Goal: Information Seeking & Learning: Learn about a topic

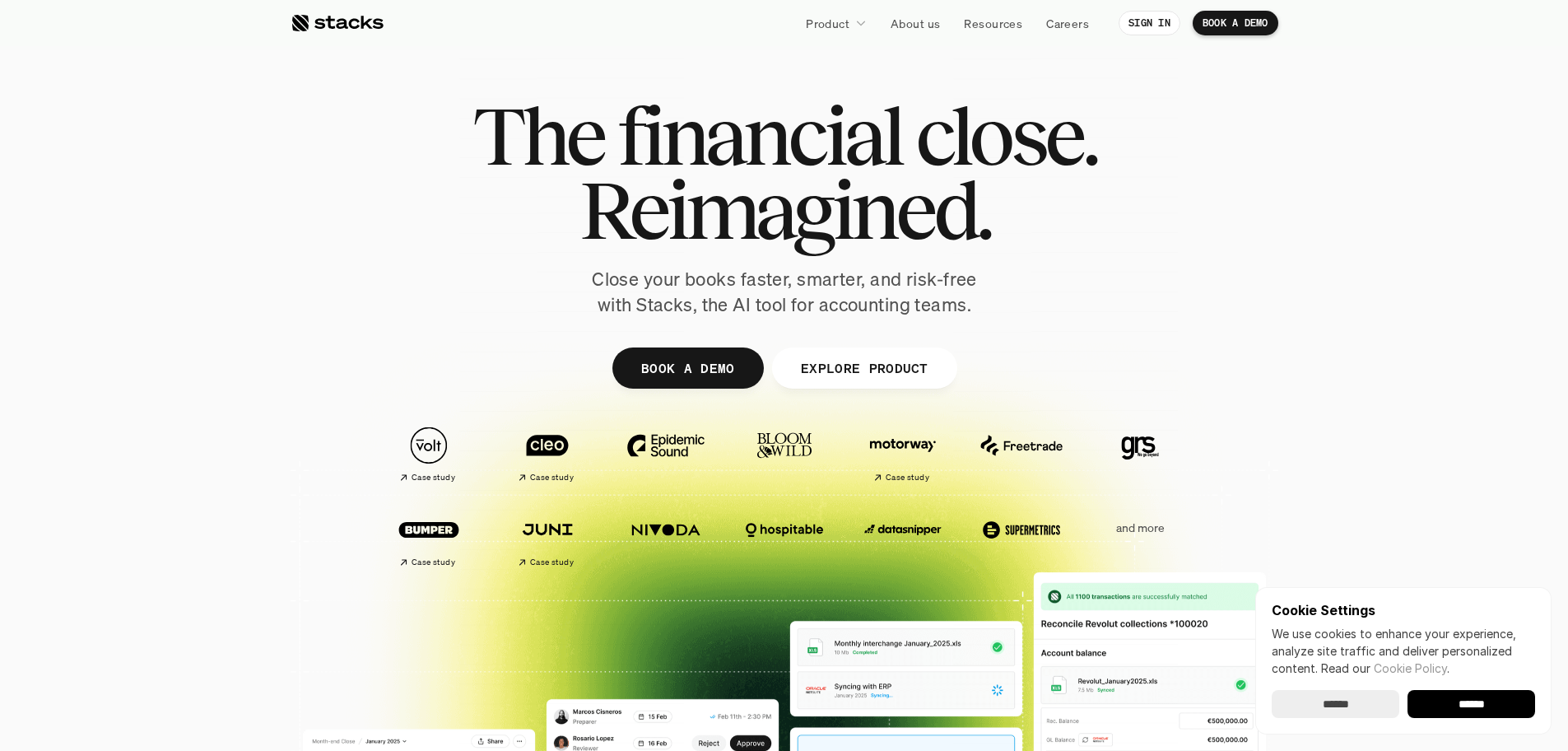
click at [1361, 706] on input "******" at bounding box center [1335, 704] width 127 height 28
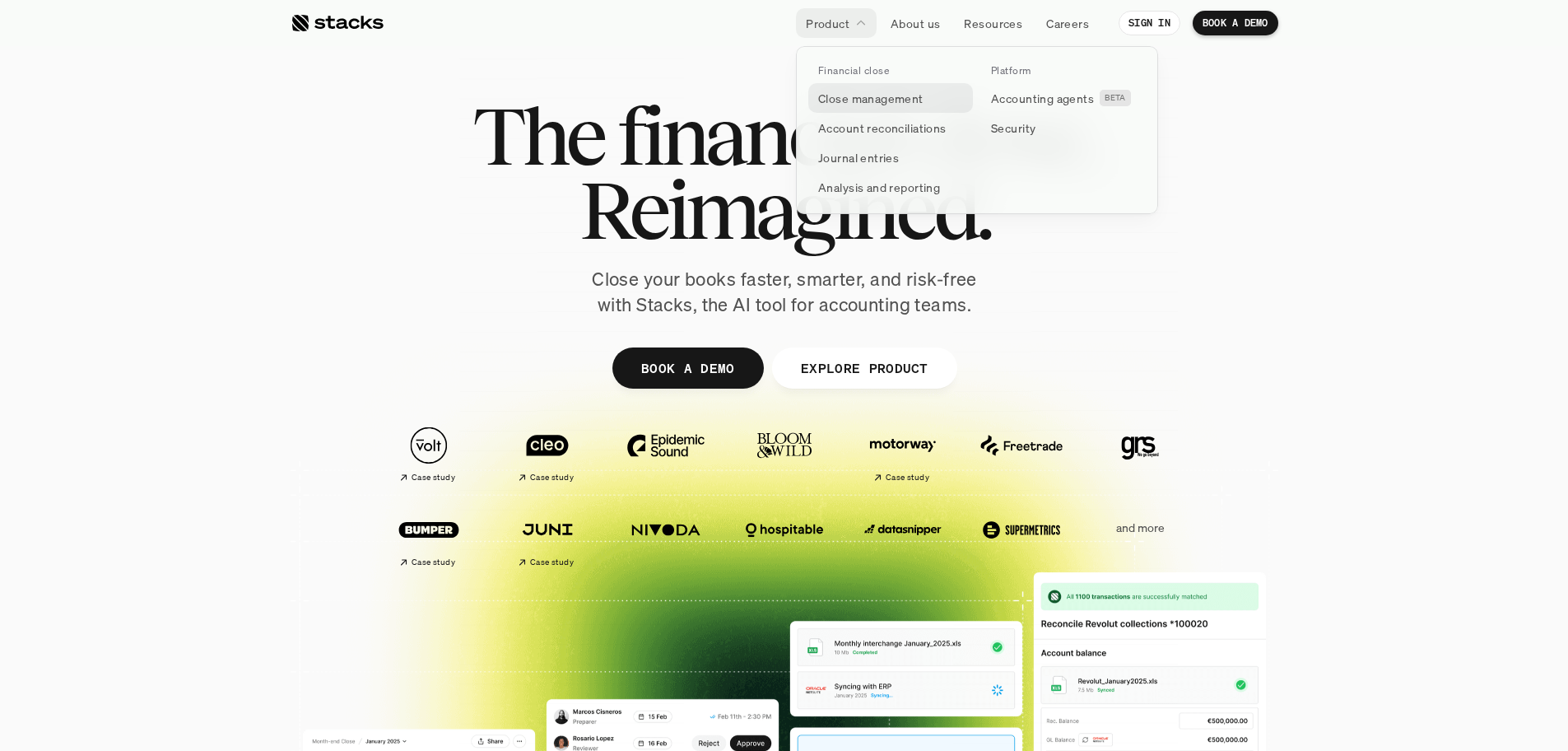
click at [856, 103] on p "Close management" at bounding box center [870, 98] width 105 height 17
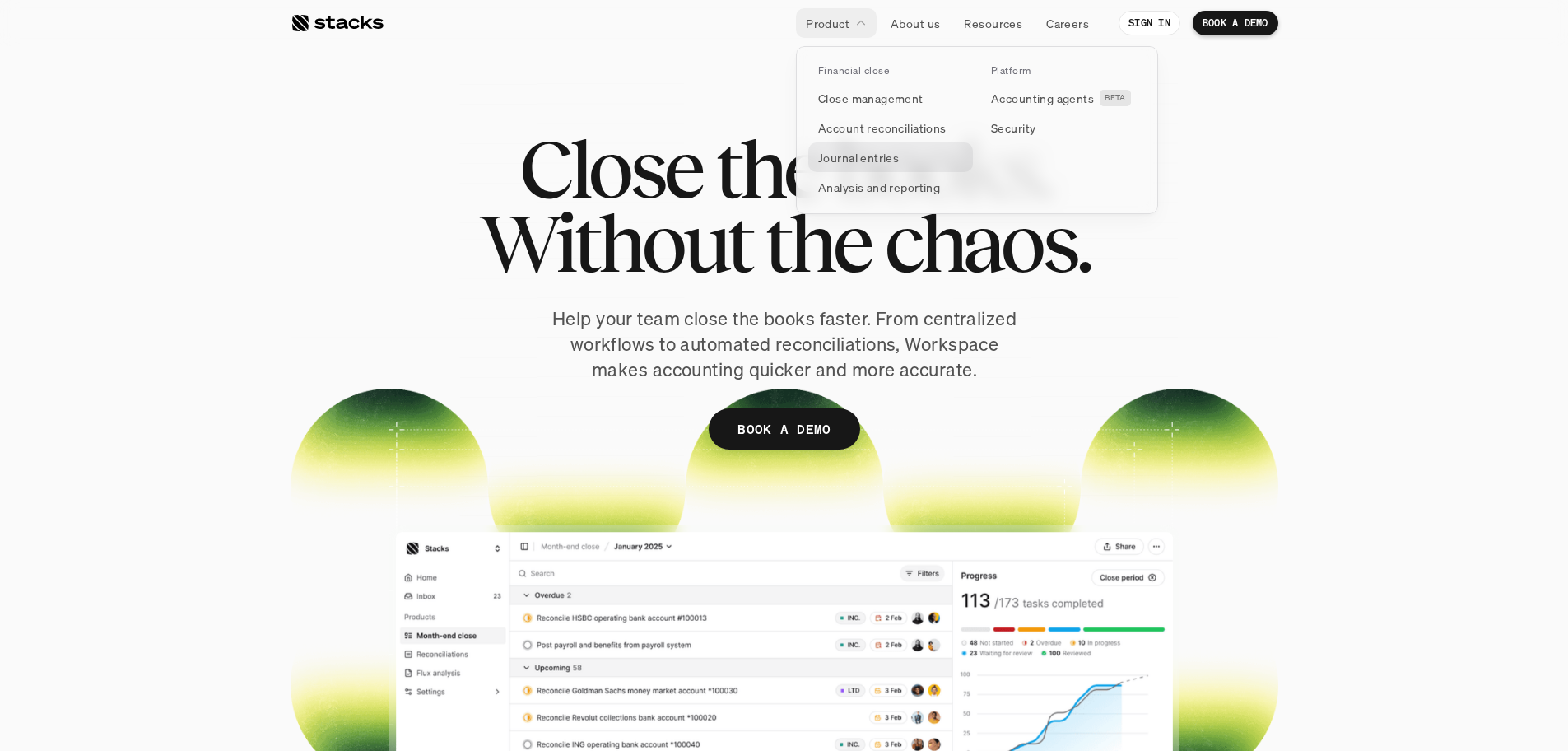
click at [893, 161] on p "Journal entries" at bounding box center [859, 158] width 81 height 17
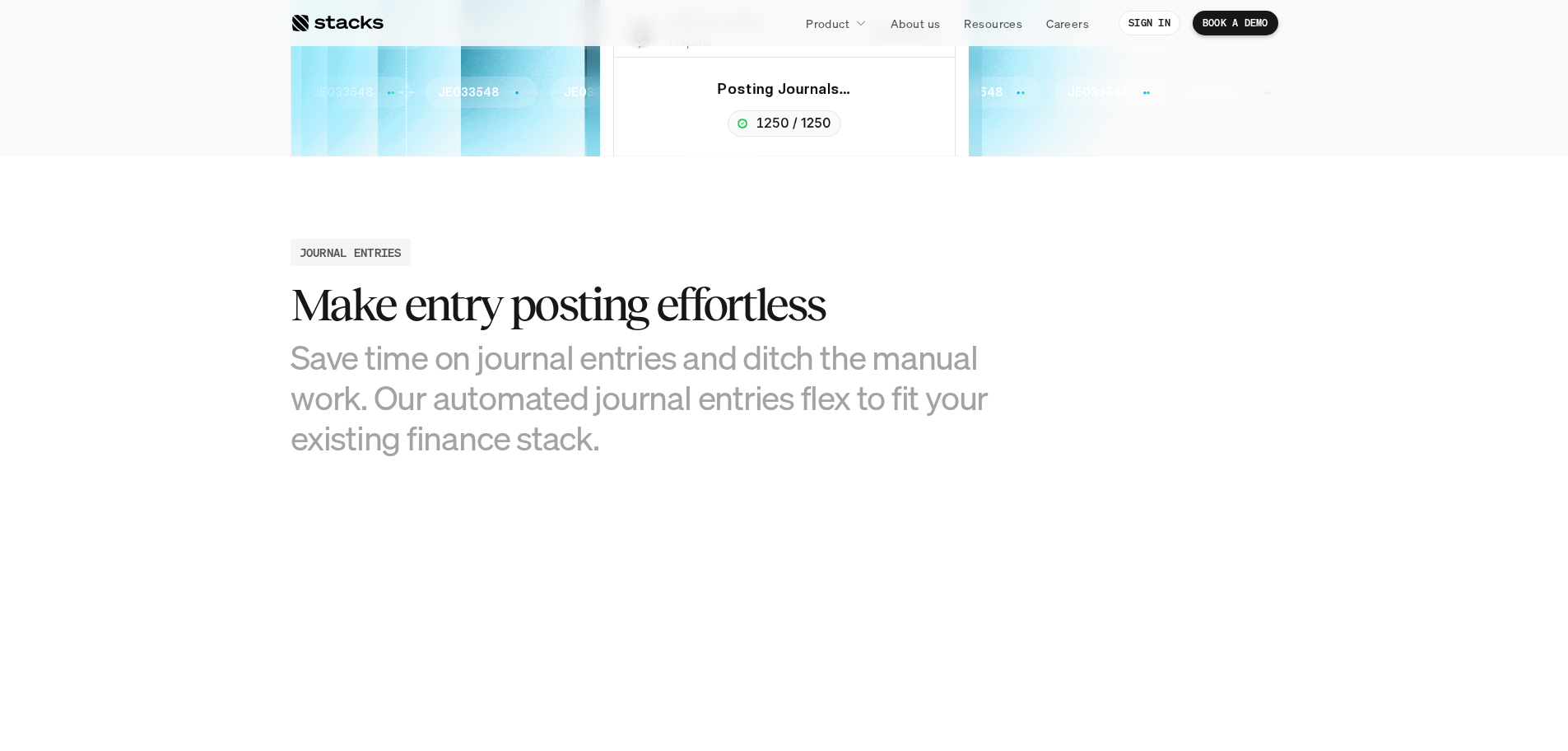
scroll to position [110, 0]
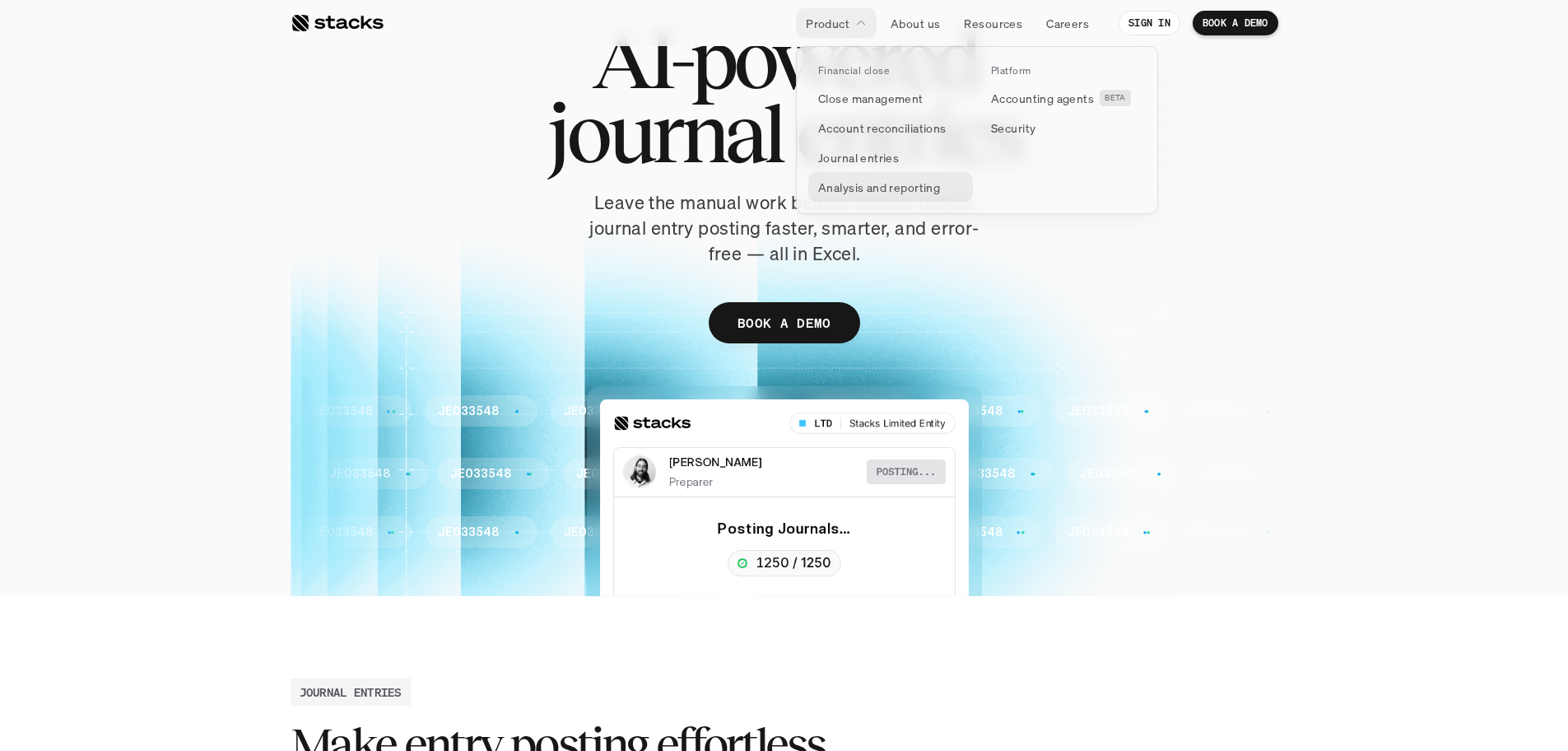
click at [884, 196] on link "Analysis and reporting" at bounding box center [890, 186] width 164 height 30
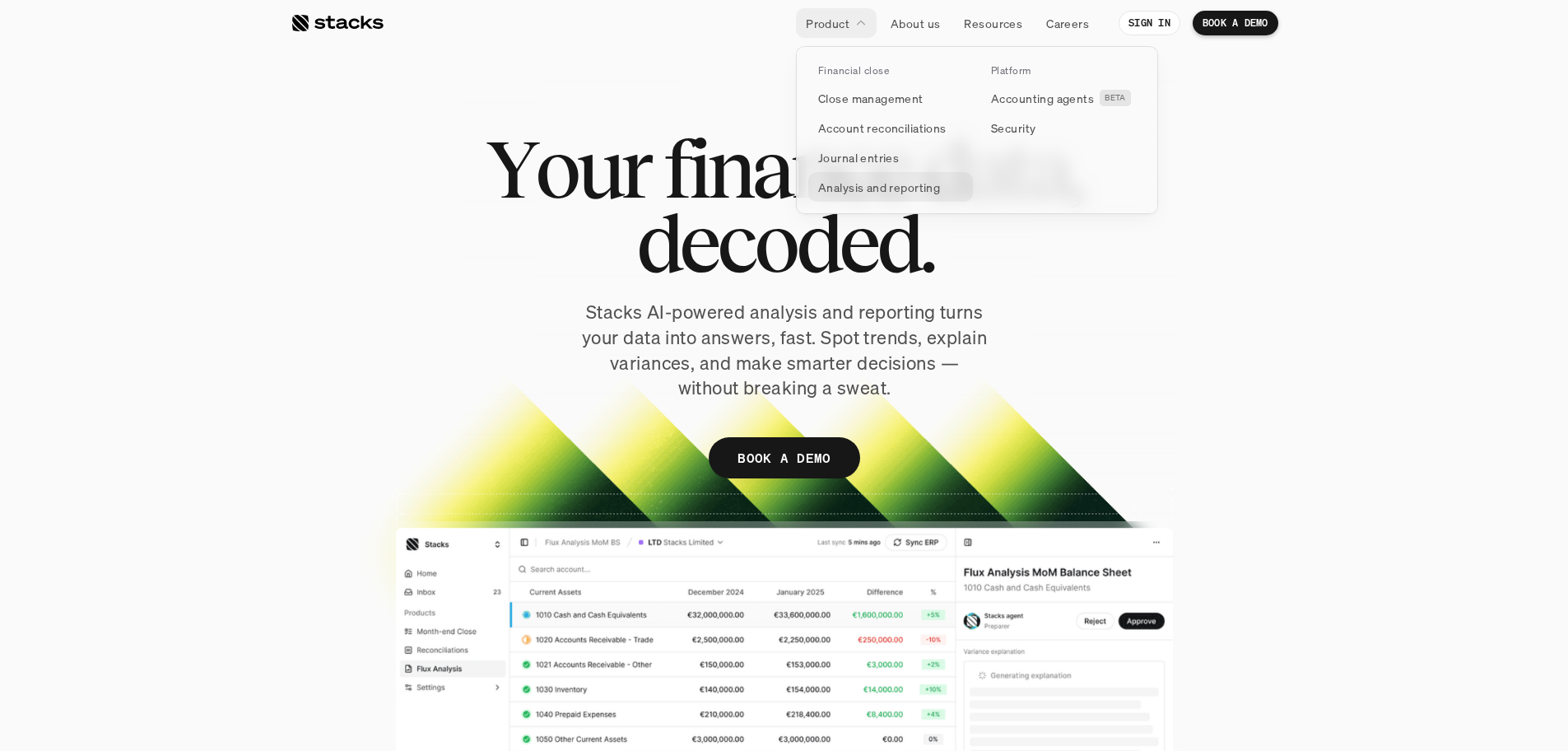
click at [883, 195] on p "Analysis and reporting" at bounding box center [879, 187] width 121 height 17
click at [889, 185] on p "Analysis and reporting" at bounding box center [879, 187] width 121 height 17
click at [1032, 102] on p "Accounting agents" at bounding box center [1043, 98] width 103 height 17
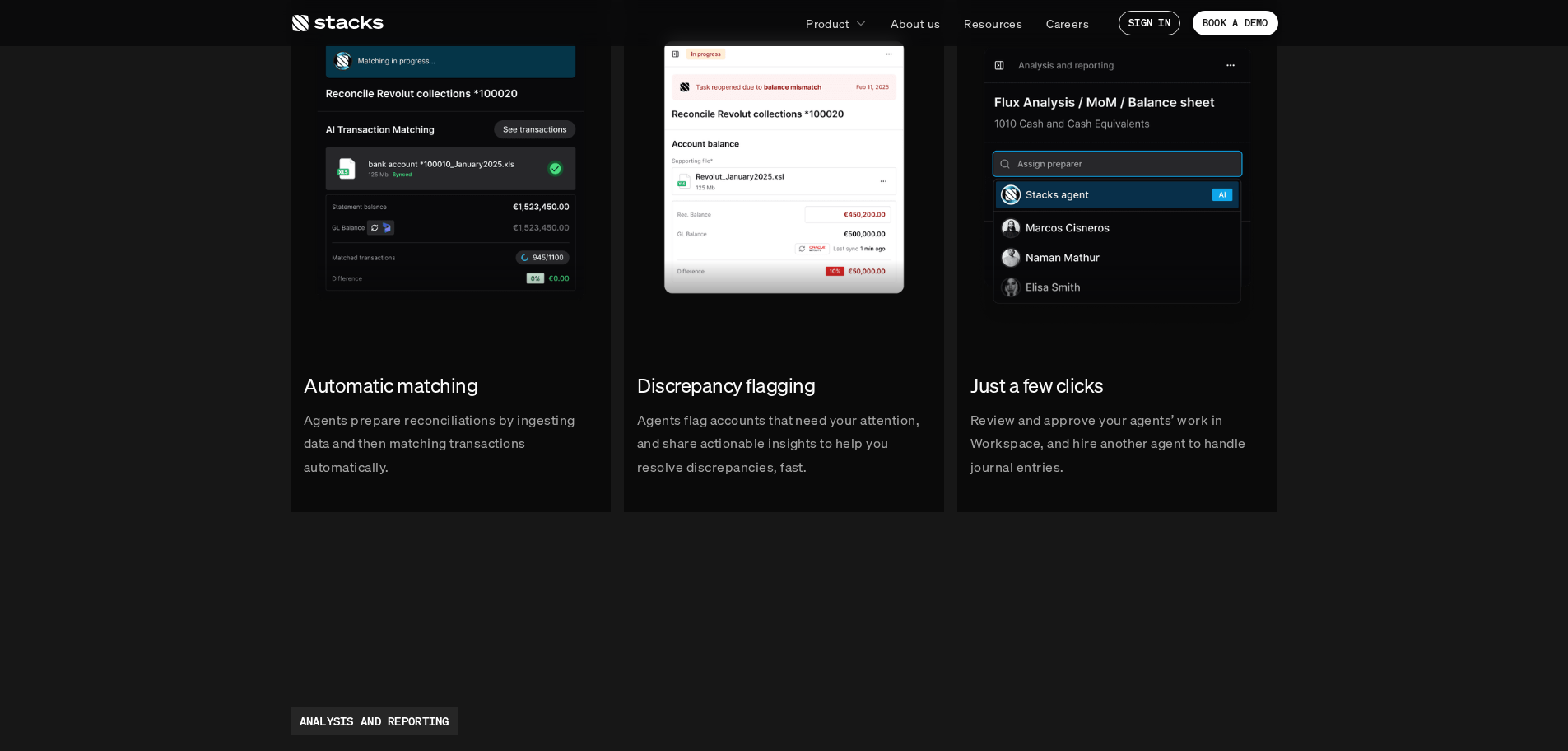
scroll to position [1885, 0]
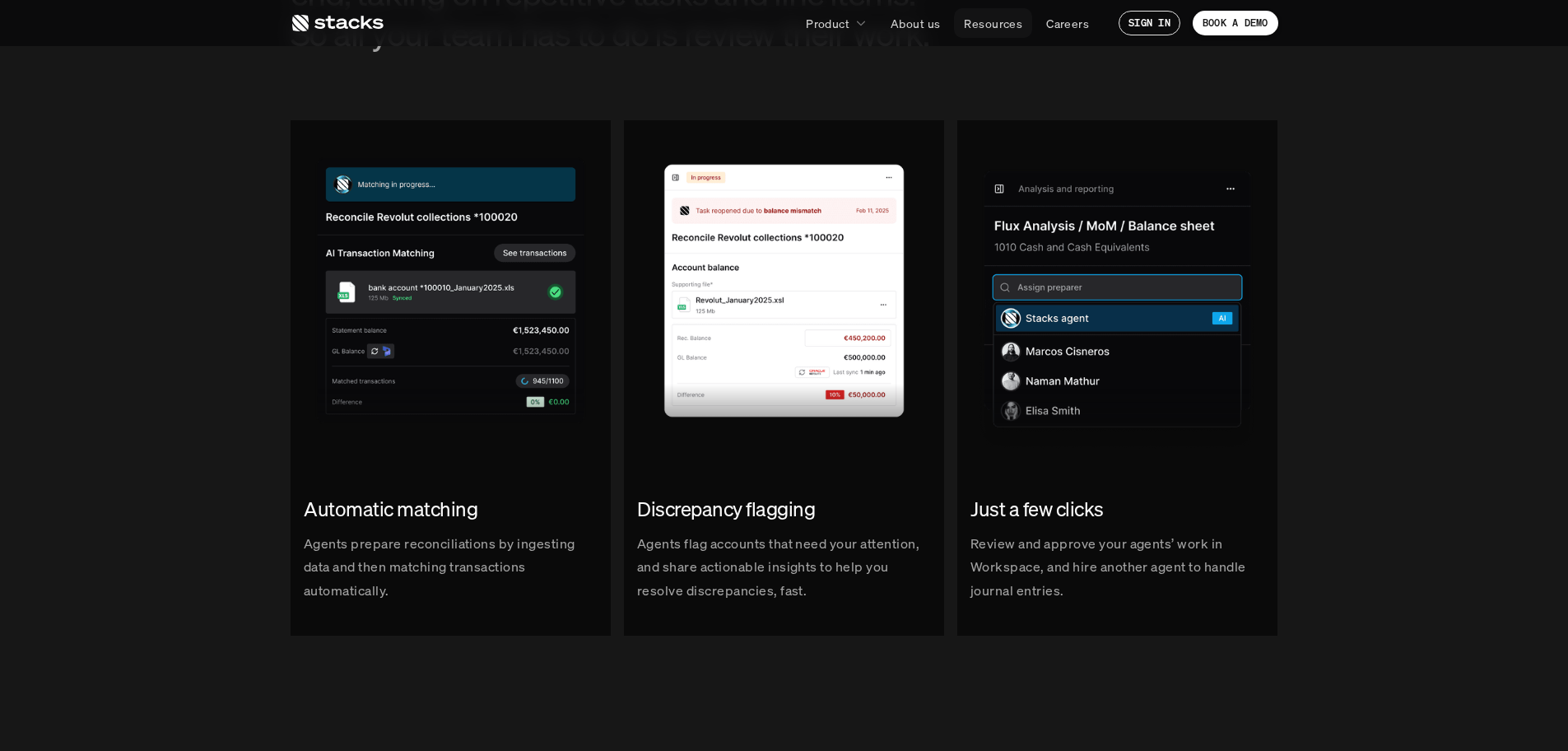
click at [1004, 17] on p "Resources" at bounding box center [993, 24] width 58 height 17
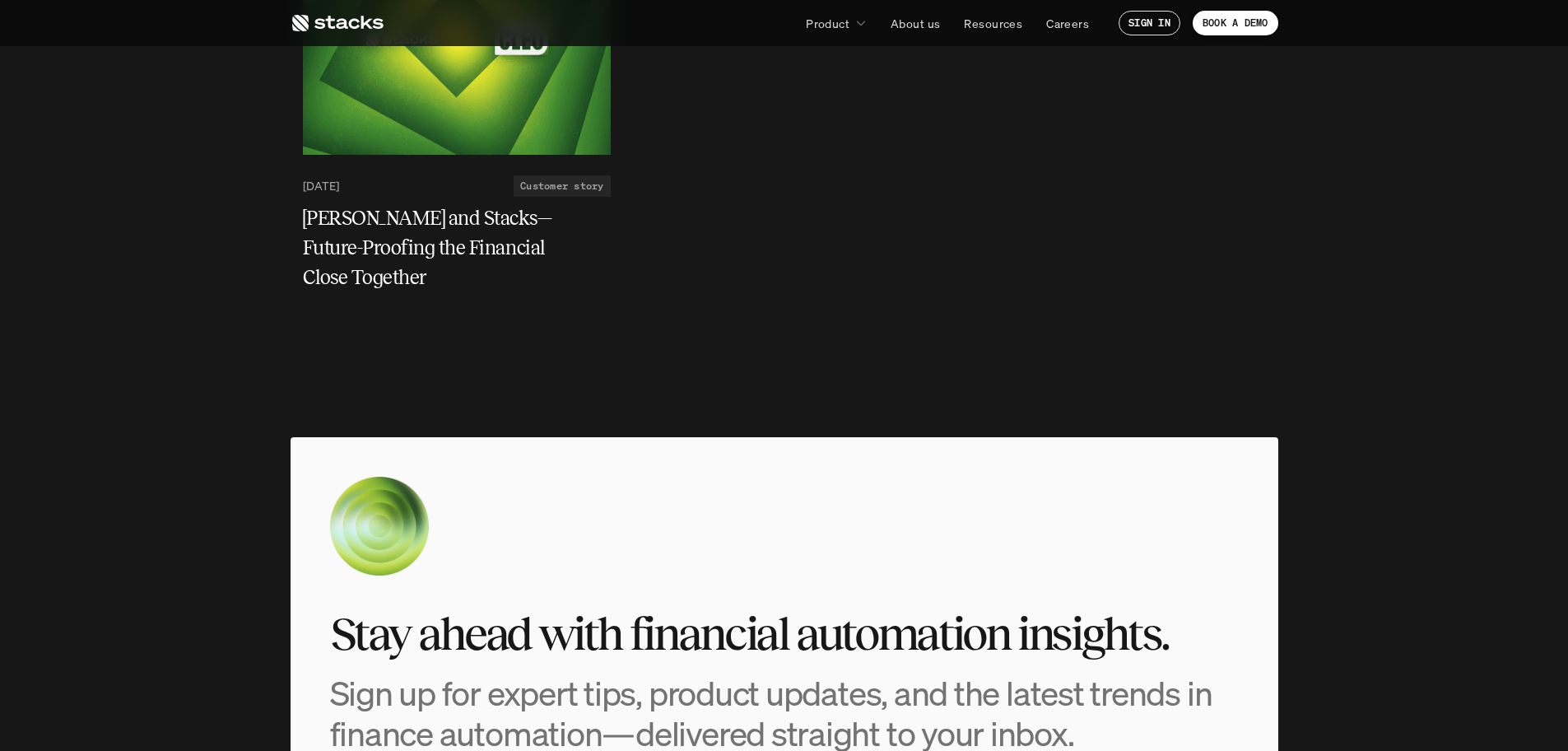
scroll to position [5708, 0]
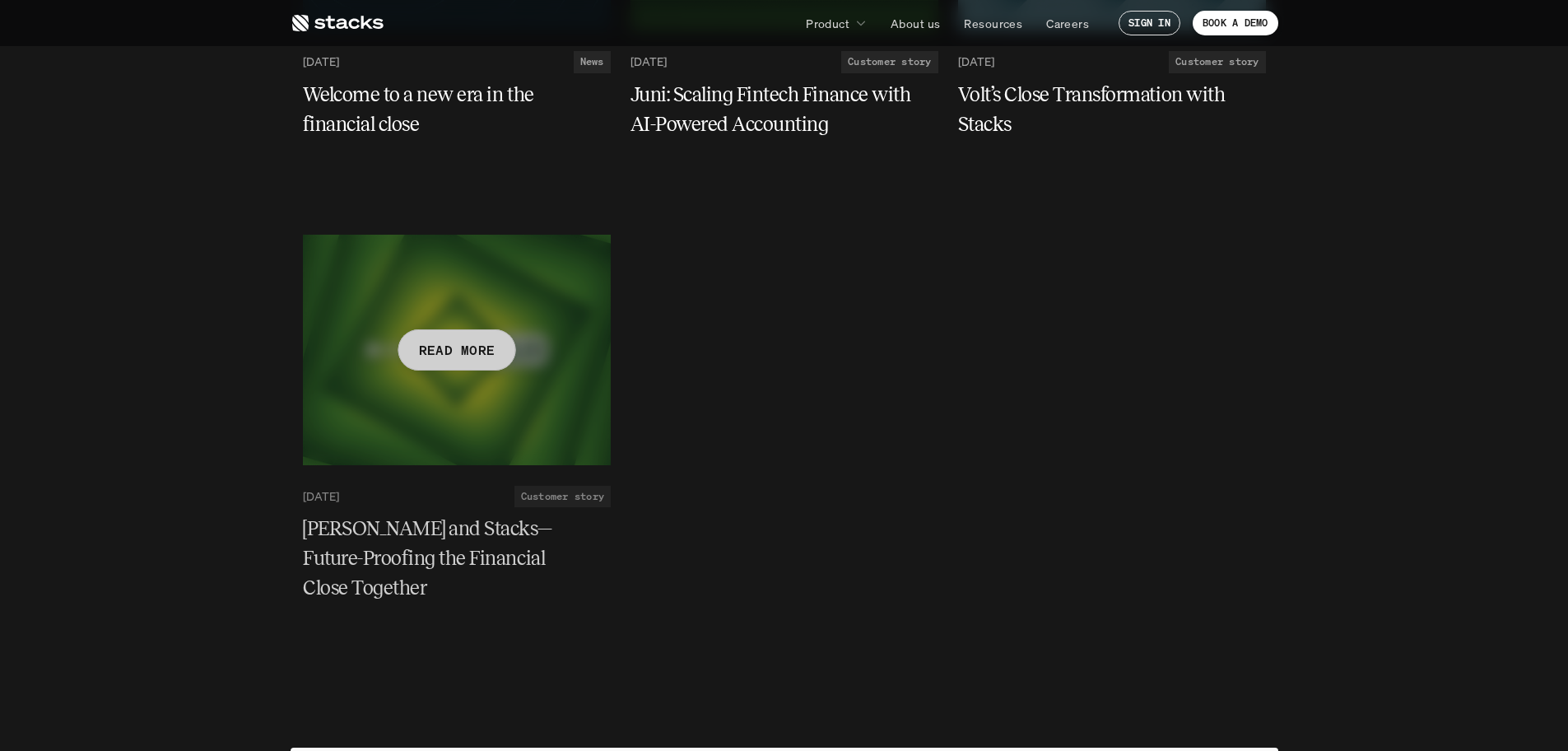
click at [401, 543] on h5 "[PERSON_NAME] and Stacks—Future-Proofing the Financial Close Together" at bounding box center [447, 558] width 288 height 89
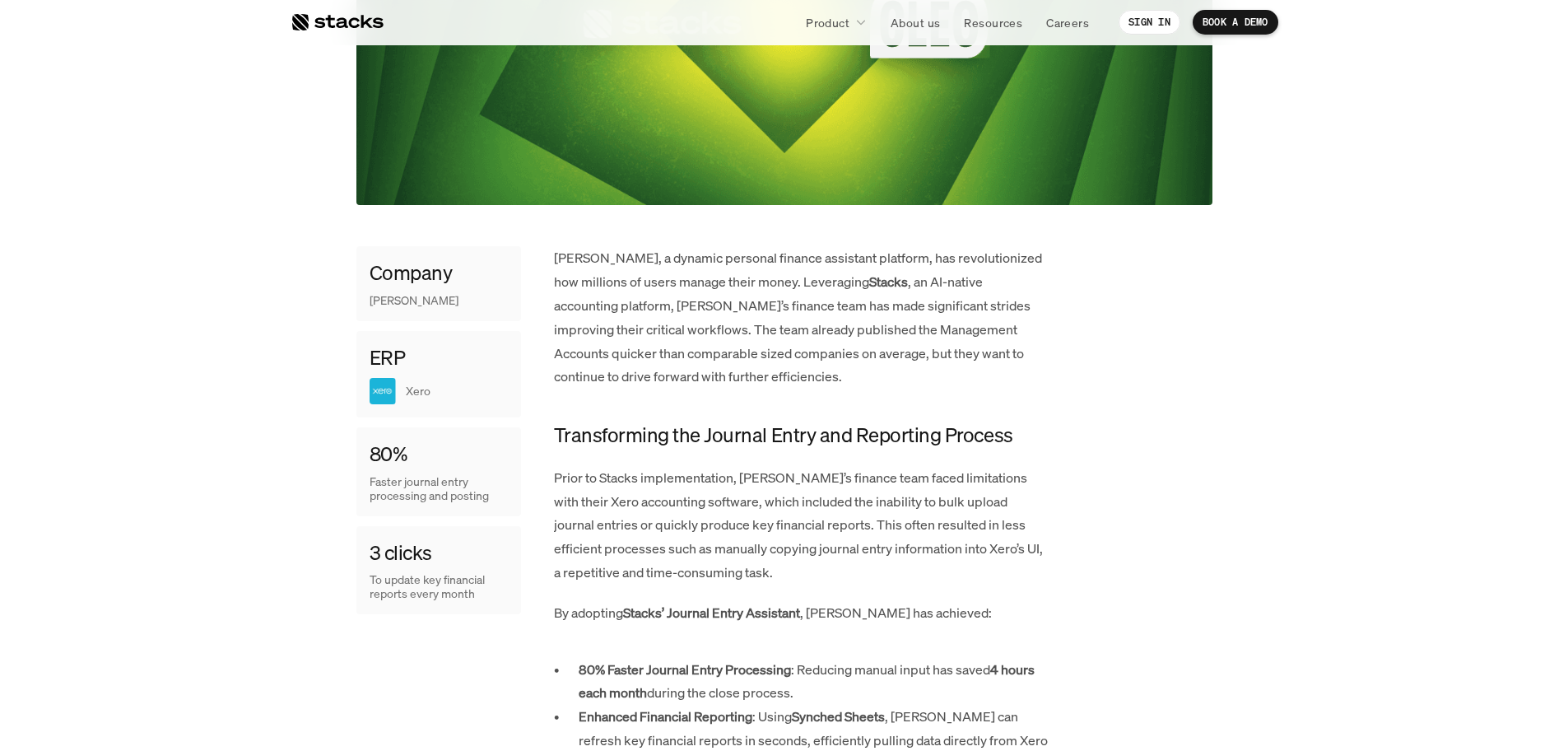
scroll to position [659, 0]
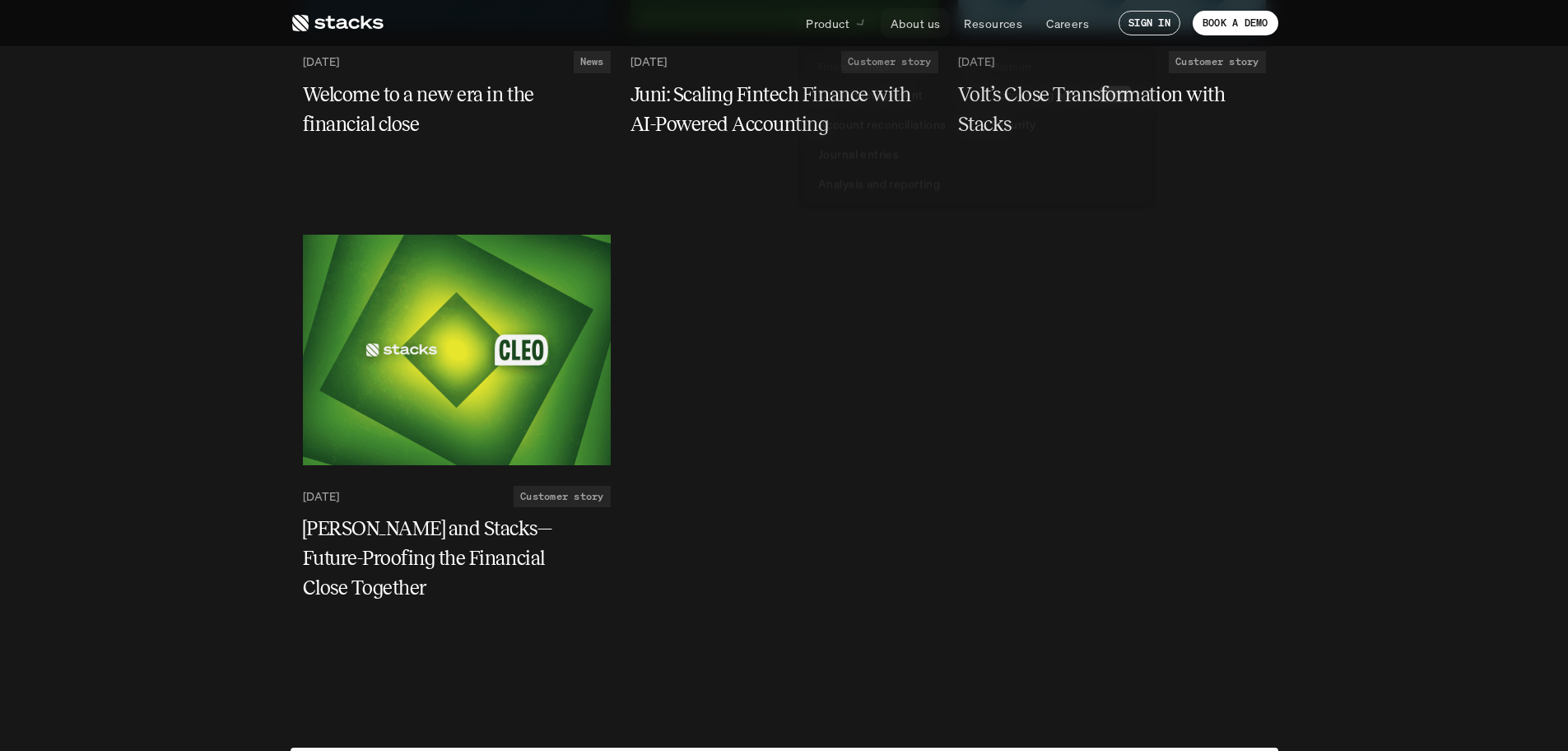
click at [932, 25] on p "About us" at bounding box center [915, 24] width 50 height 17
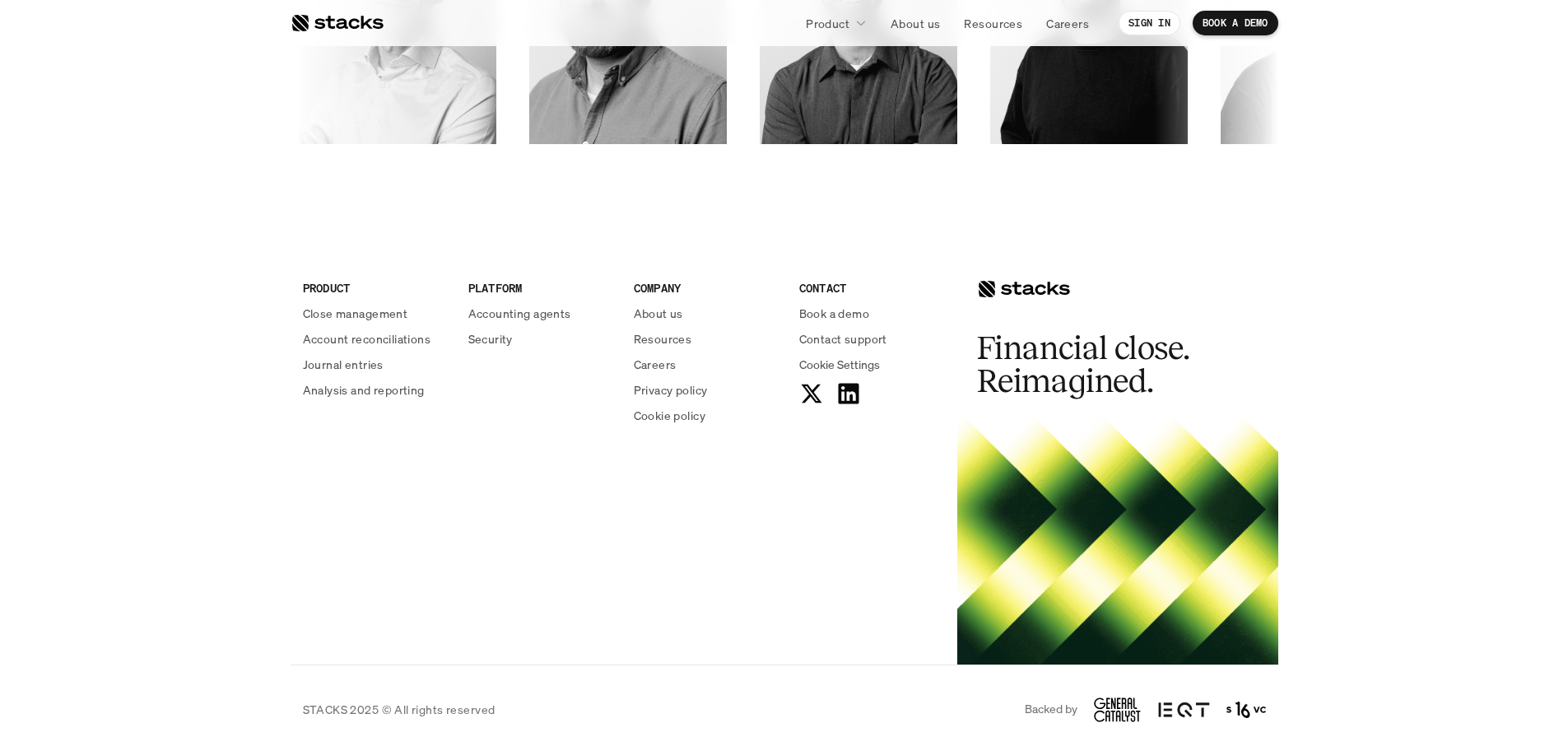
scroll to position [2840, 0]
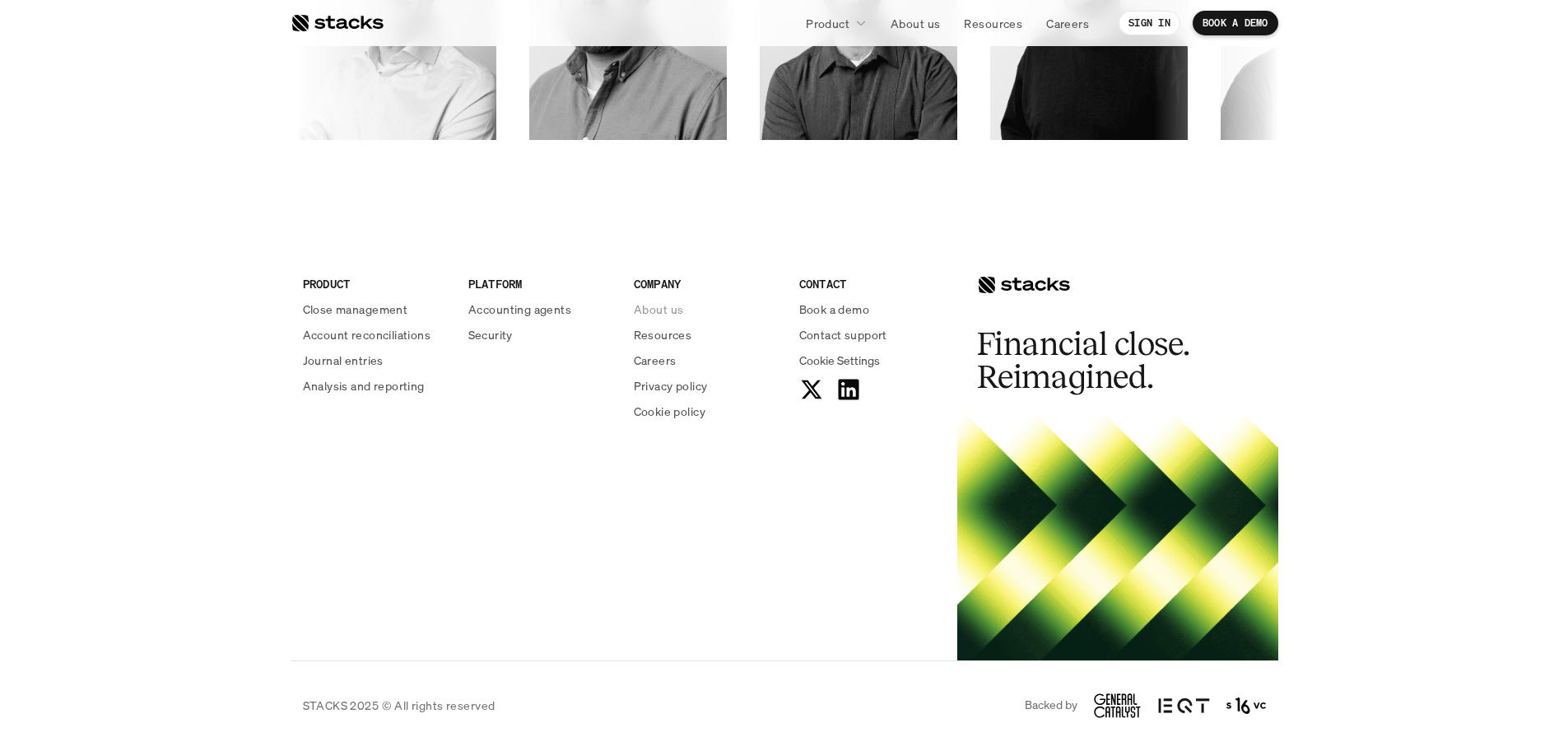
click at [664, 307] on p "About us" at bounding box center [658, 309] width 50 height 17
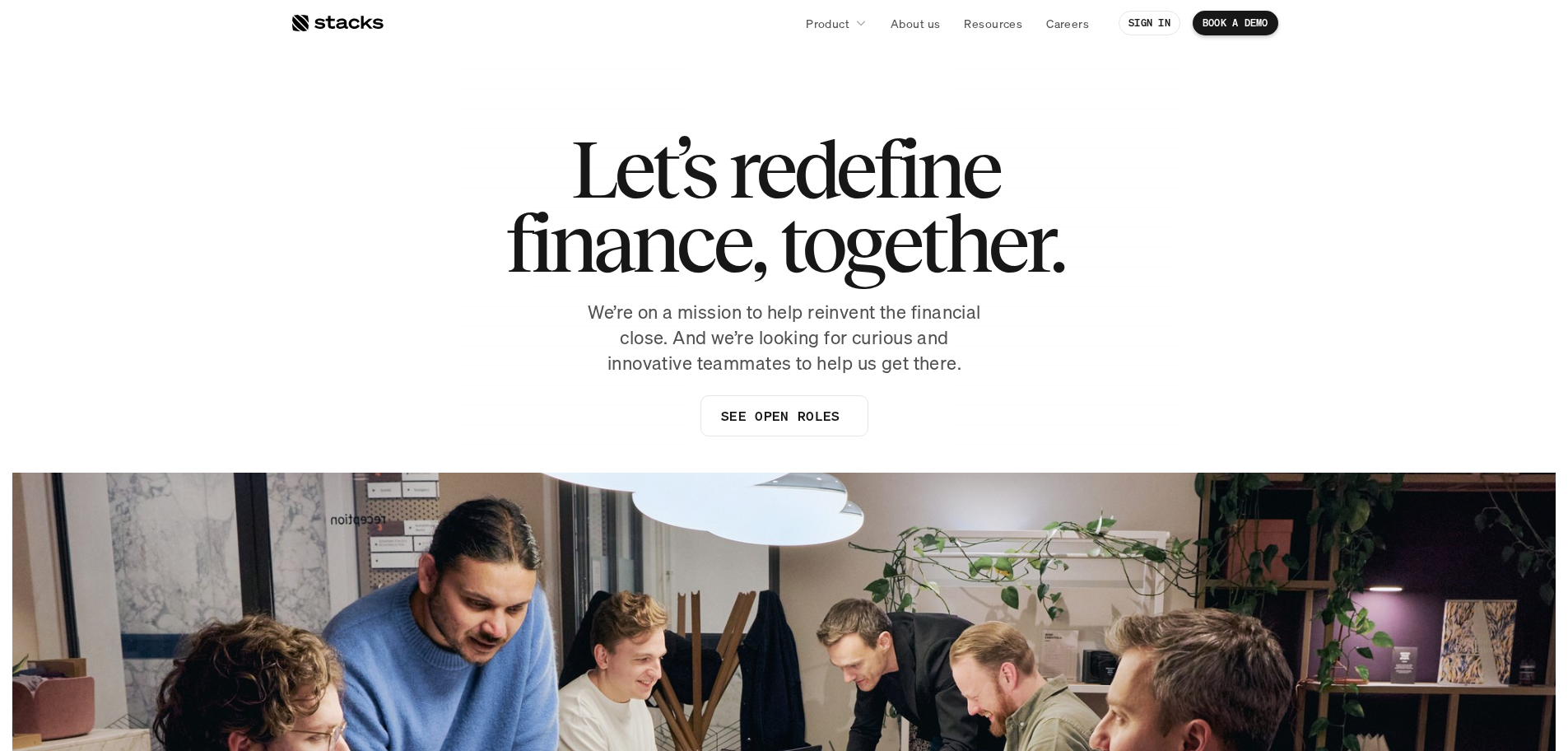
click at [795, 413] on p "SEE OPEN ROLES" at bounding box center [779, 416] width 119 height 24
click at [333, 35] on link at bounding box center [337, 23] width 93 height 30
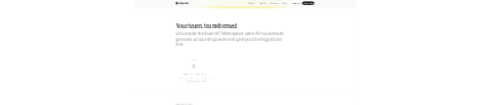
scroll to position [1171, 0]
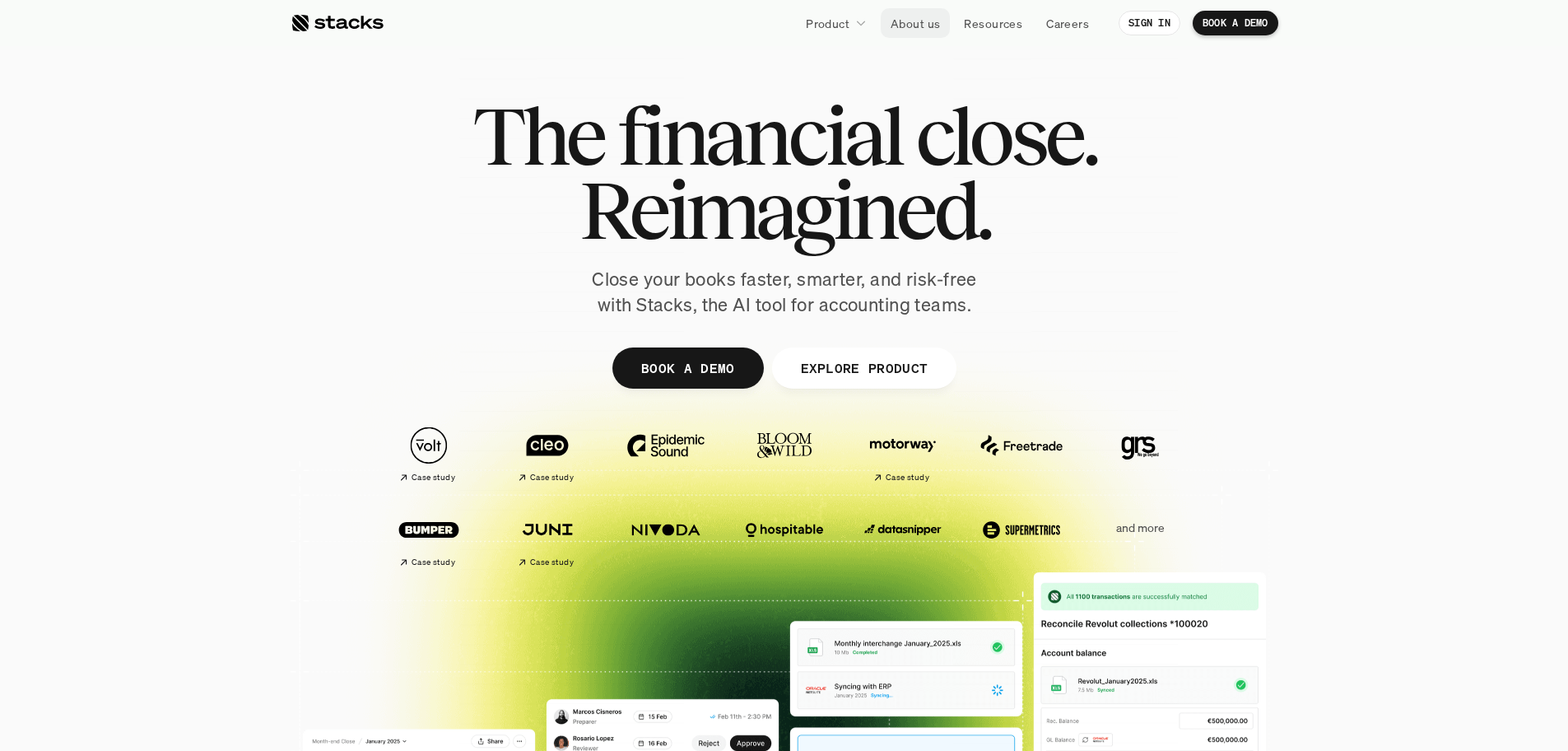
click at [412, 18] on p "About us" at bounding box center [915, 24] width 50 height 17
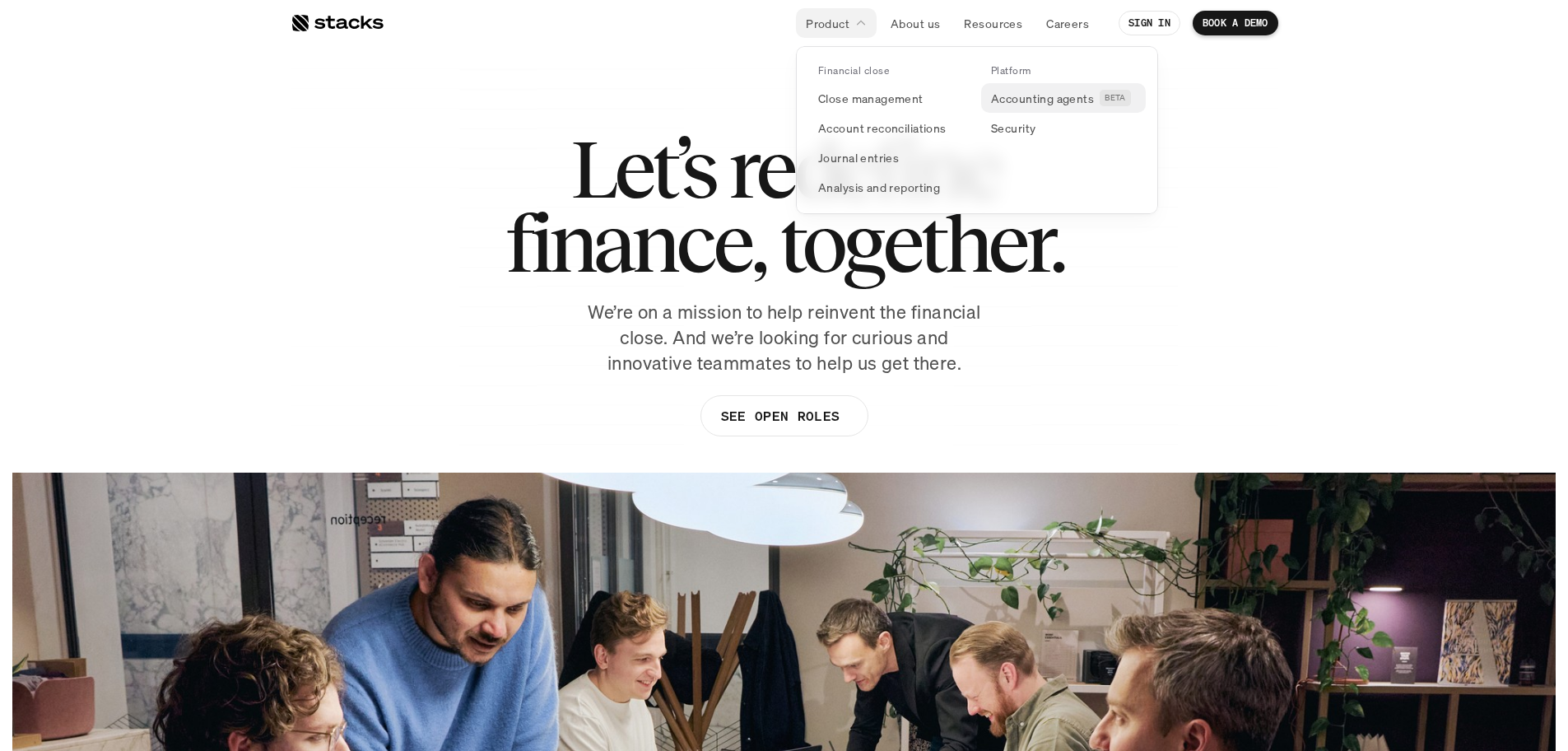
click at [412, 88] on p "Accounting agents" at bounding box center [1043, 98] width 103 height 17
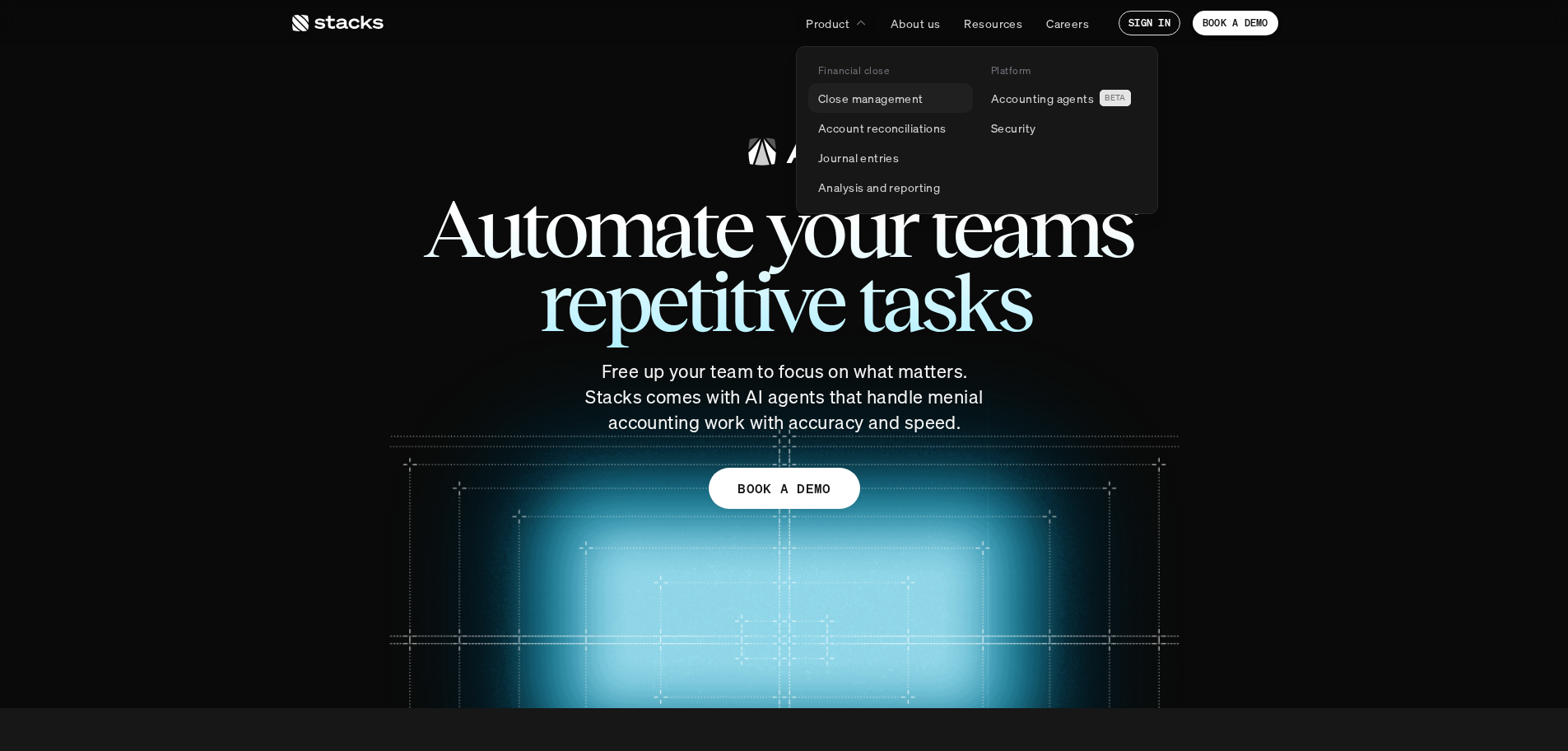
click at [412, 88] on link "Close management" at bounding box center [890, 98] width 164 height 30
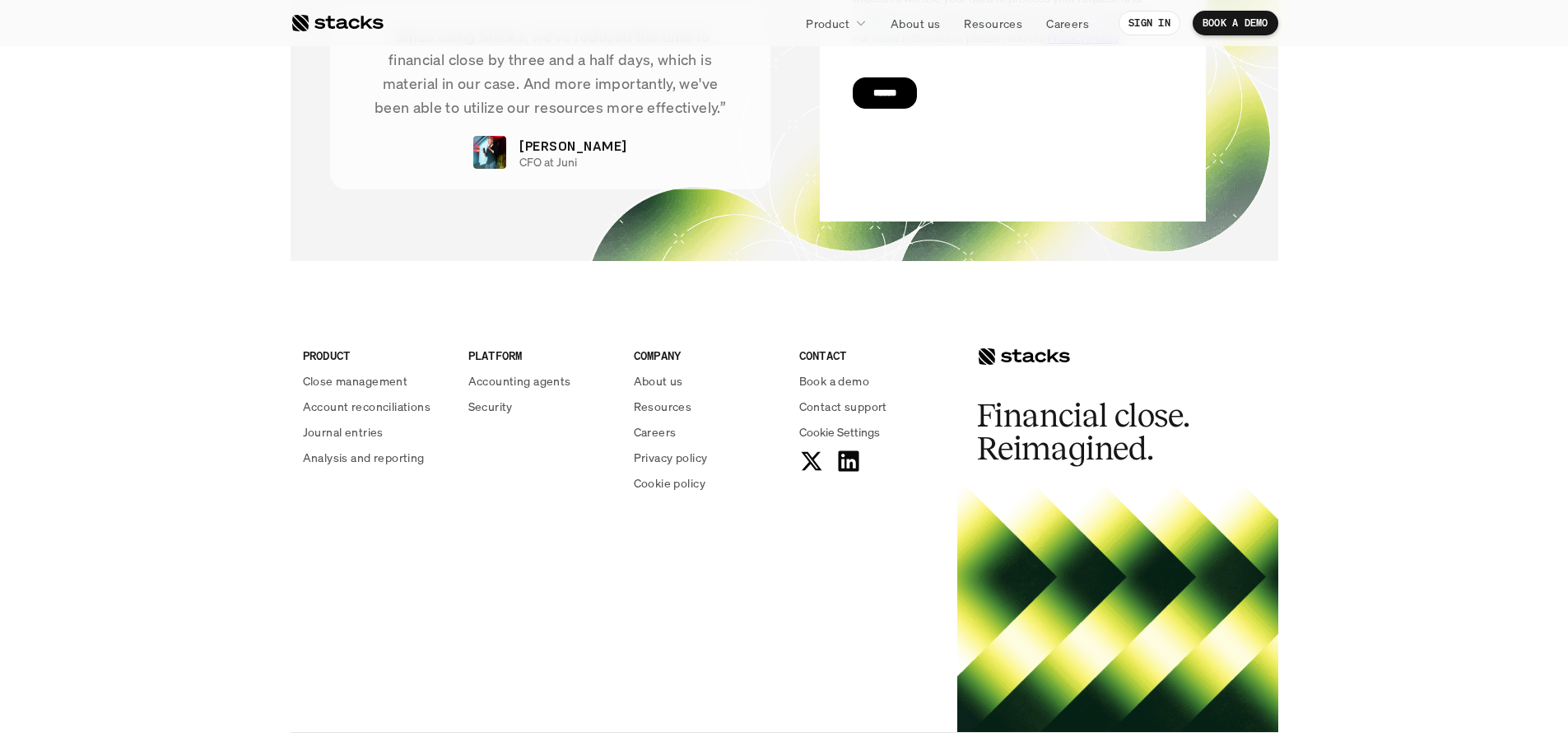
scroll to position [3555, 0]
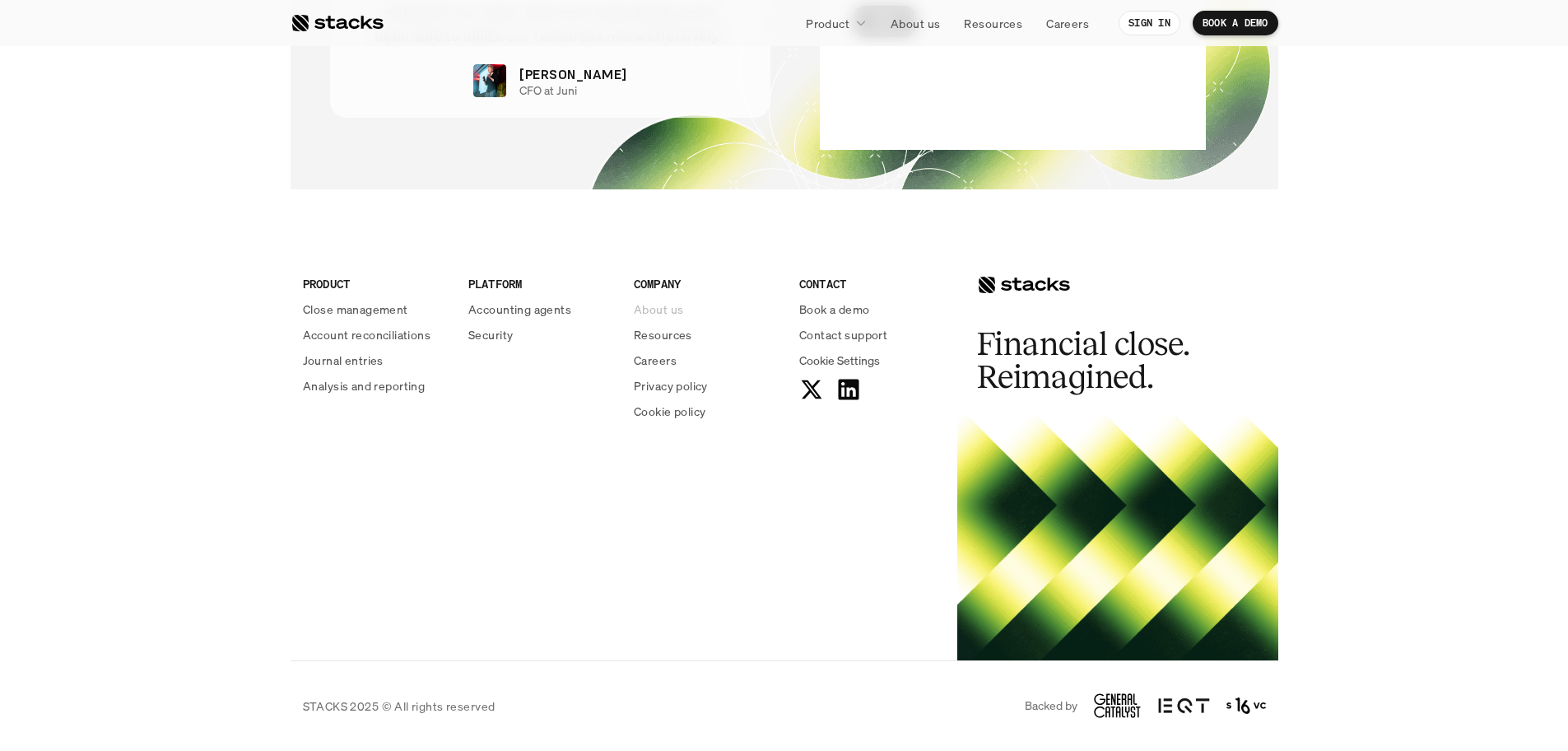
click at [412, 88] on p "About us" at bounding box center [658, 309] width 50 height 17
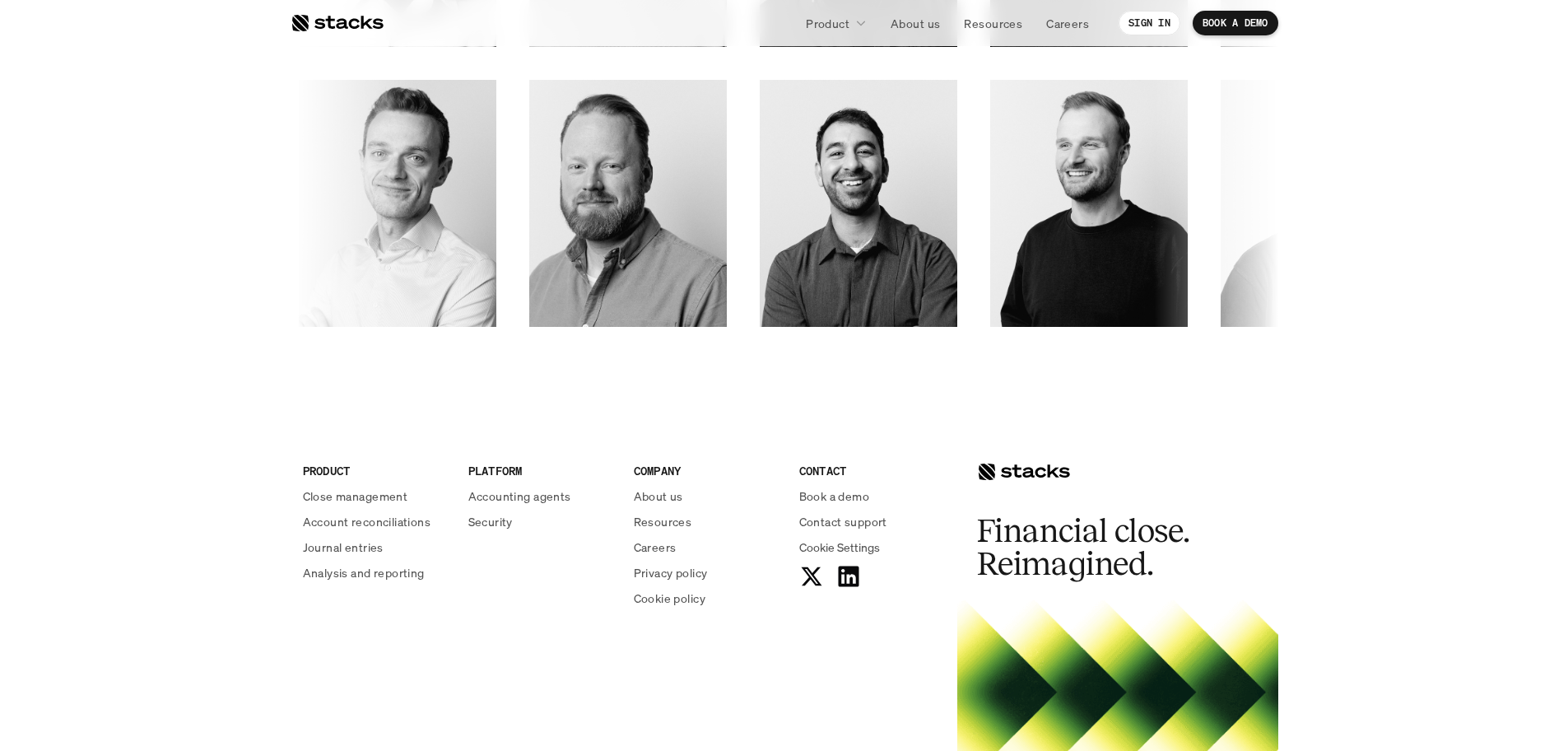
scroll to position [2840, 0]
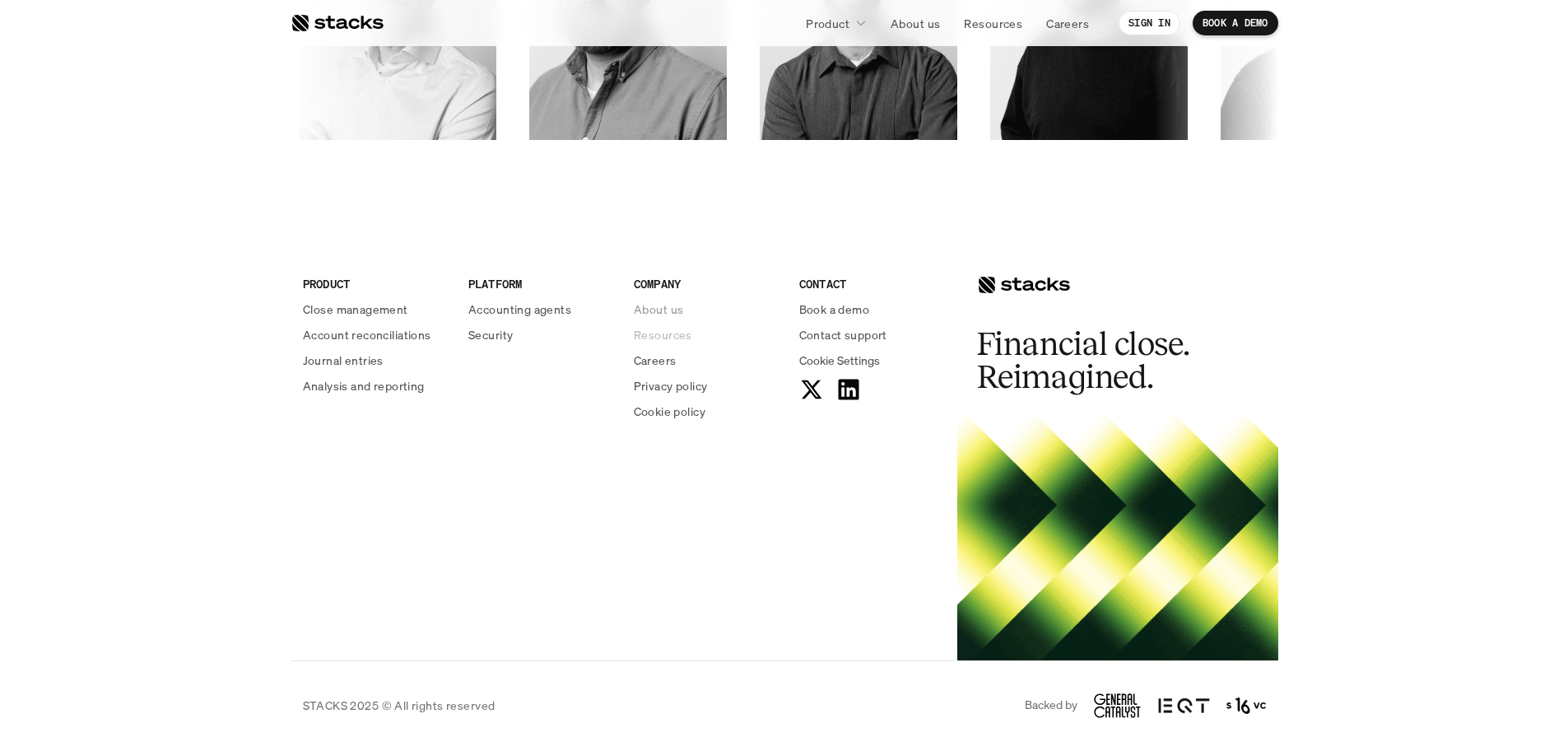
click at [412, 88] on p "Resources" at bounding box center [662, 334] width 58 height 17
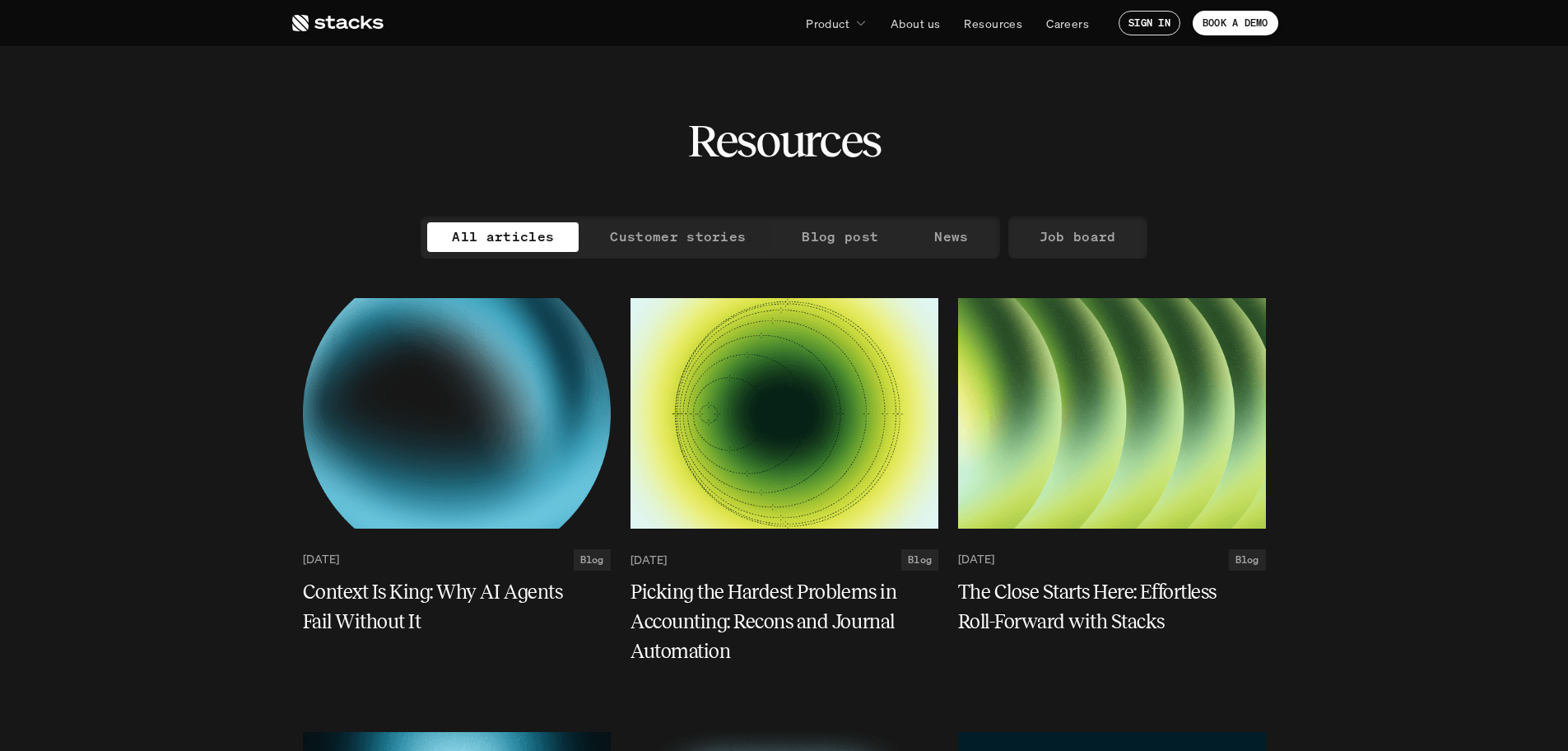
click at [412, 88] on p "Customer stories" at bounding box center [677, 236] width 136 height 24
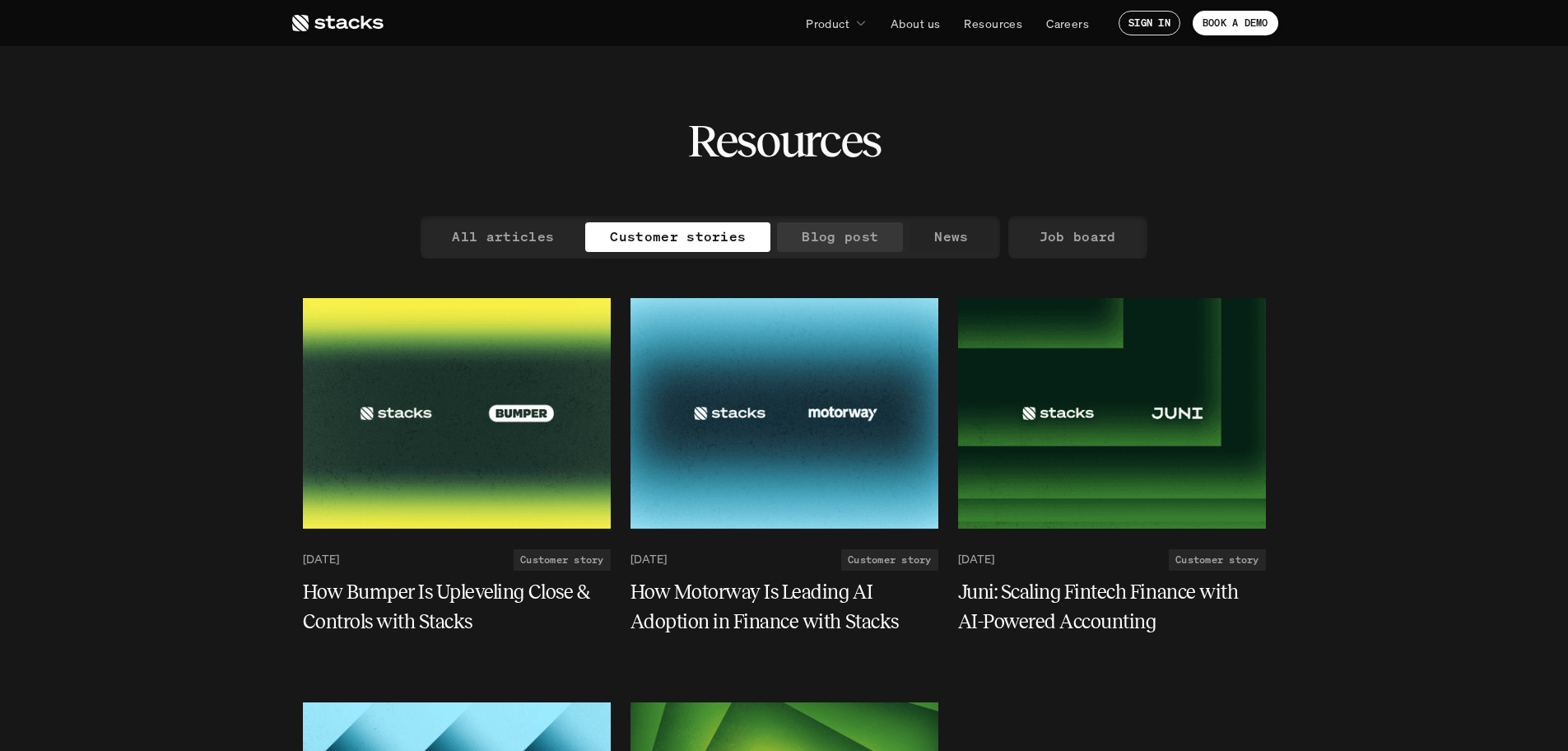
click at [412, 88] on p "News" at bounding box center [951, 236] width 34 height 24
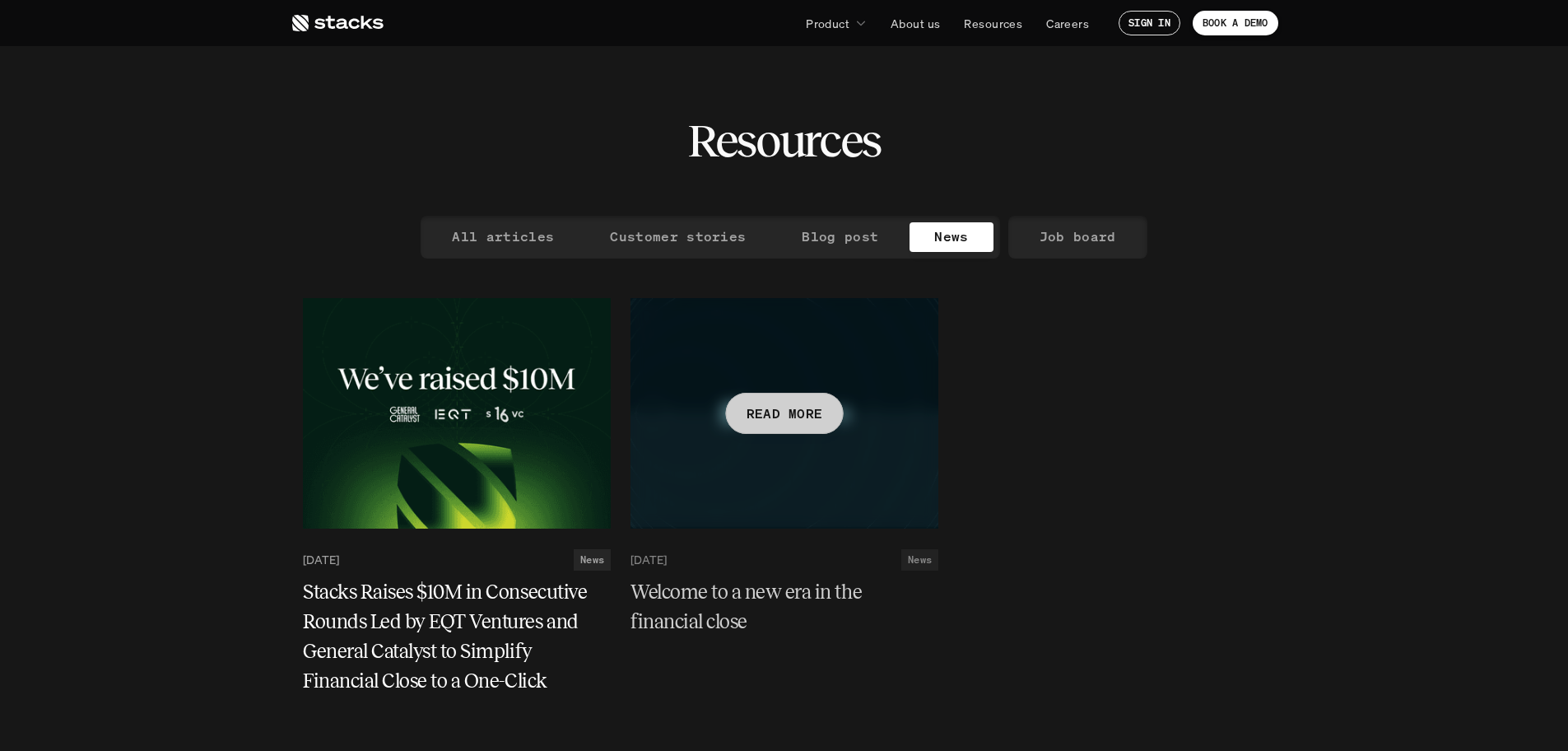
click at [412, 88] on div "READ MORE" at bounding box center [784, 413] width 118 height 41
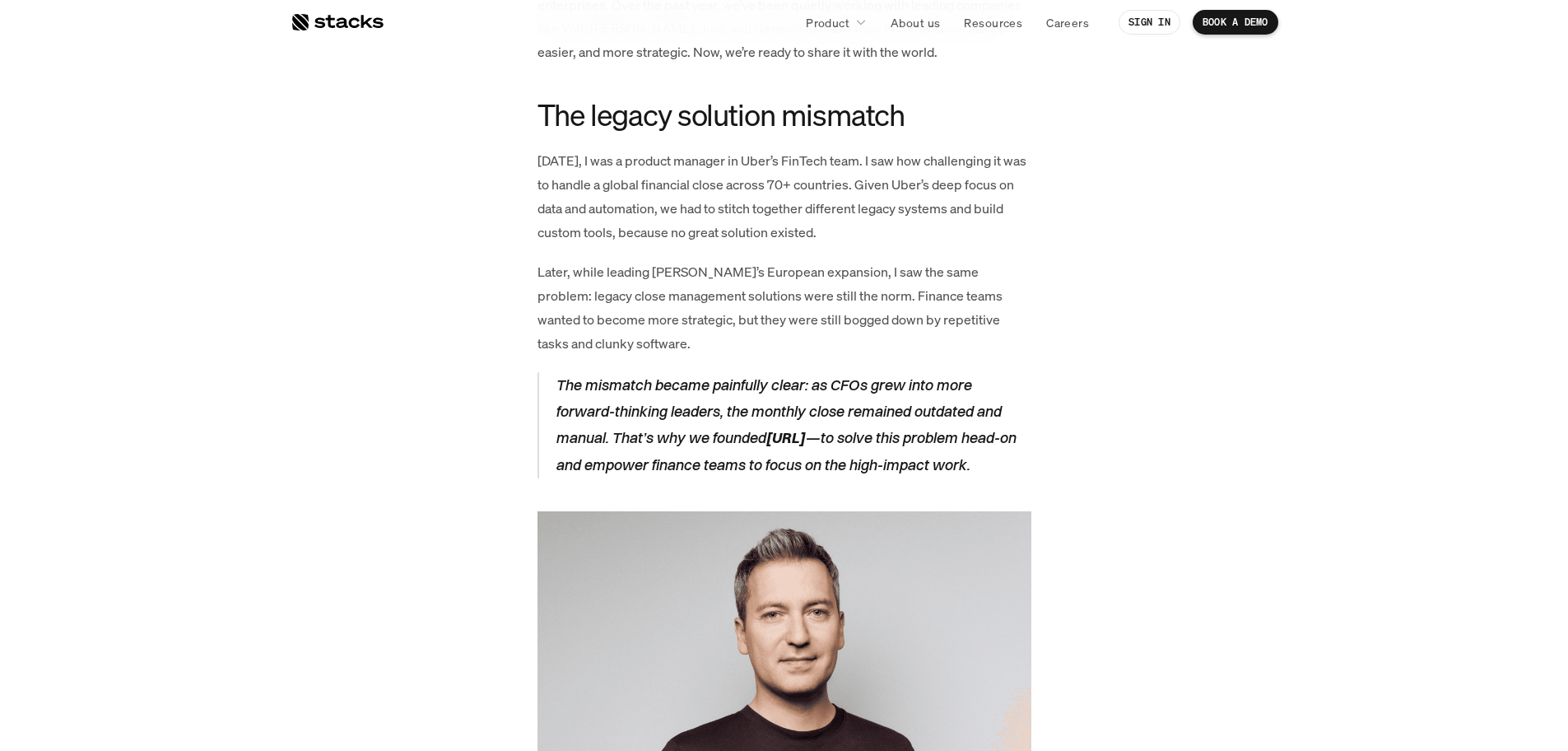
scroll to position [592, 0]
